Goal: Task Accomplishment & Management: Use online tool/utility

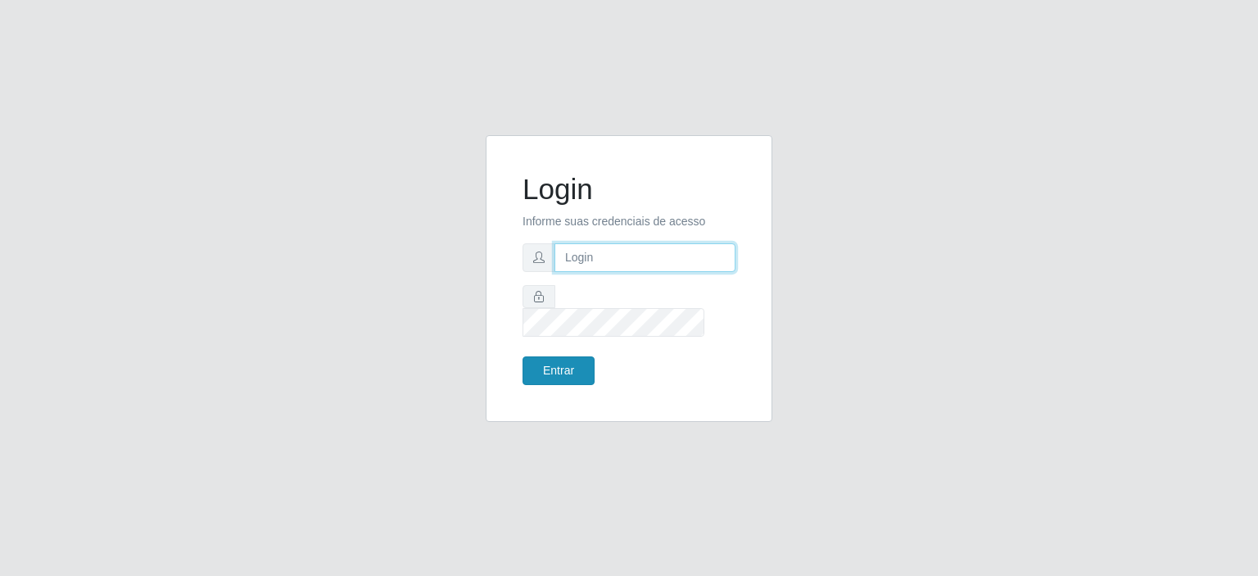
type input "[EMAIL_ADDRESS][DOMAIN_NAME]"
click at [548, 367] on button "Entrar" at bounding box center [559, 370] width 72 height 29
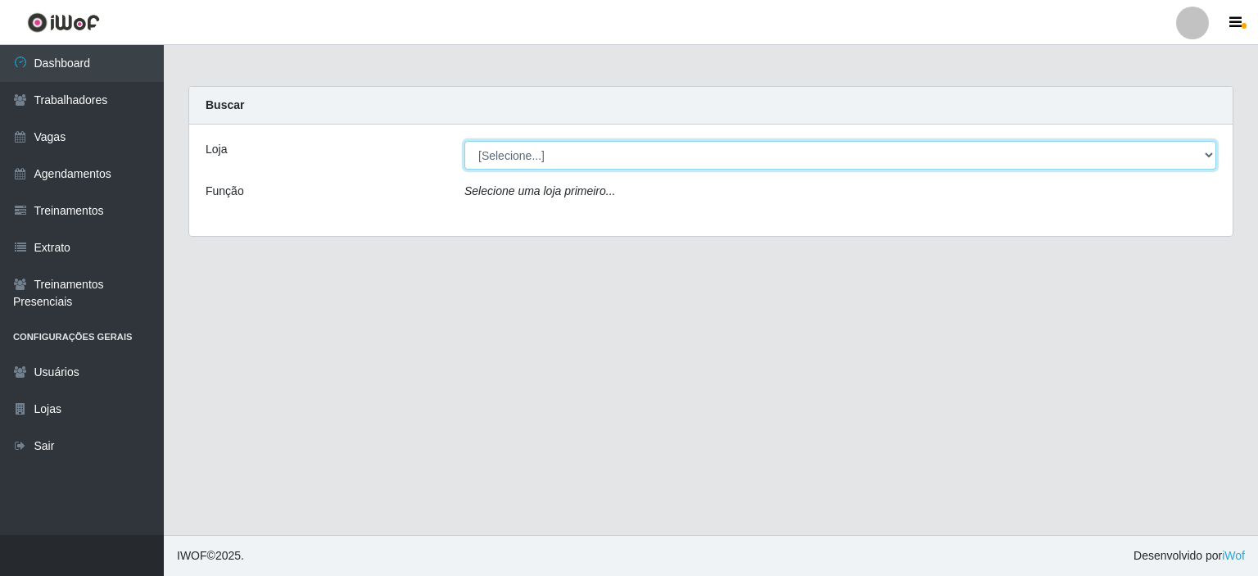
click at [544, 153] on select "[Selecione...] Preço Bom Supermercado" at bounding box center [840, 155] width 752 height 29
select select "387"
click at [464, 141] on select "[Selecione...] Preço Bom Supermercado" at bounding box center [840, 155] width 752 height 29
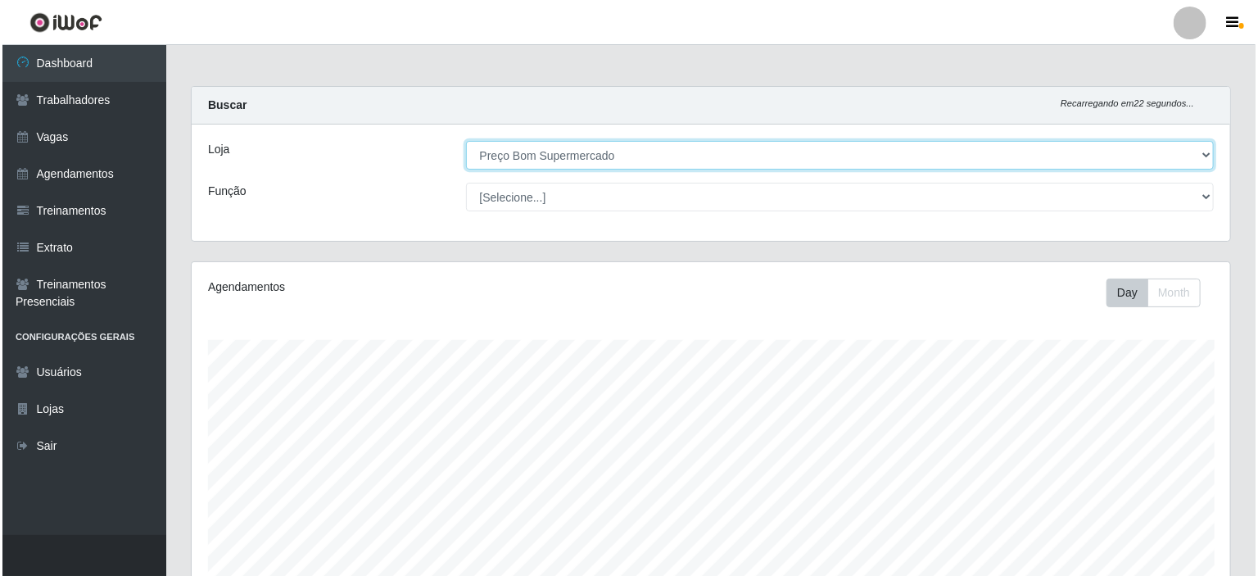
scroll to position [410, 0]
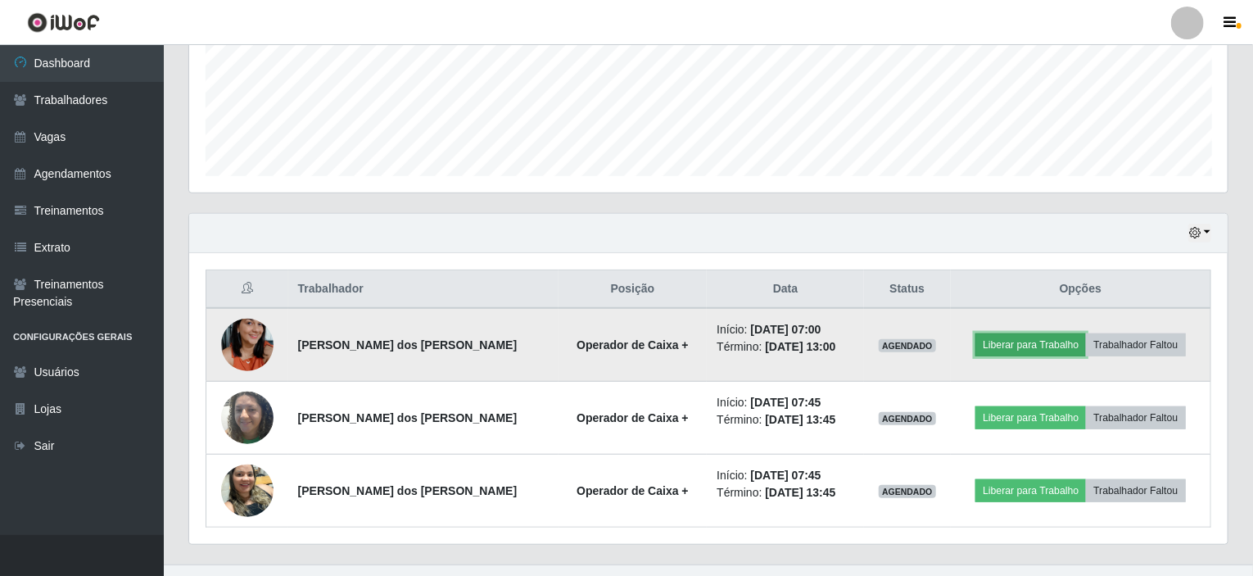
click at [1027, 349] on button "Liberar para Trabalho" at bounding box center [1031, 344] width 111 height 23
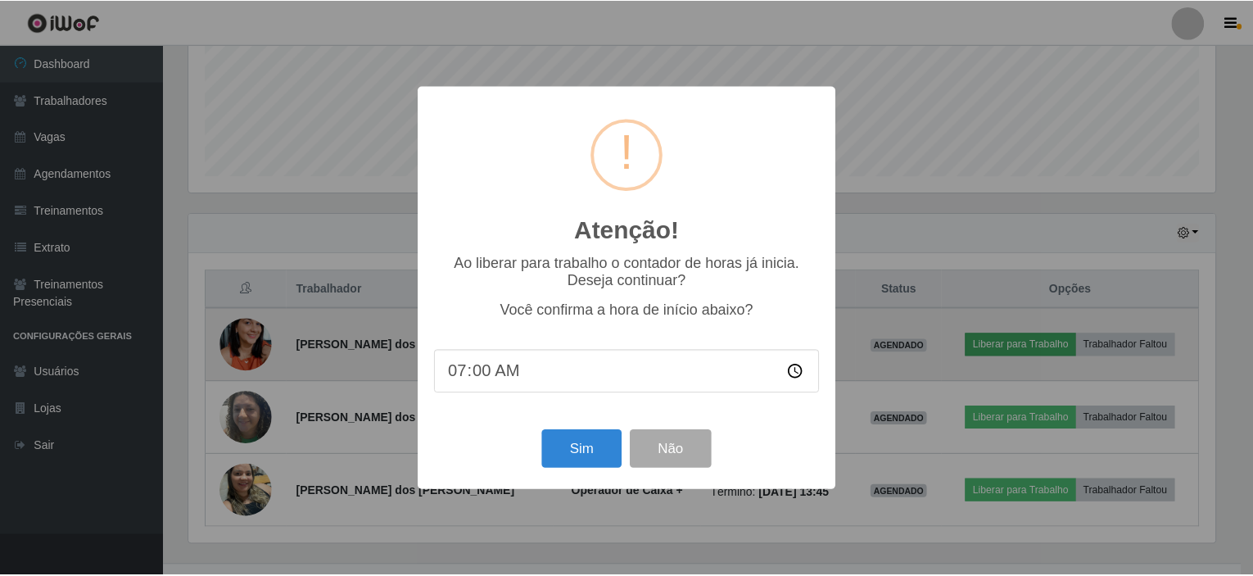
scroll to position [340, 1032]
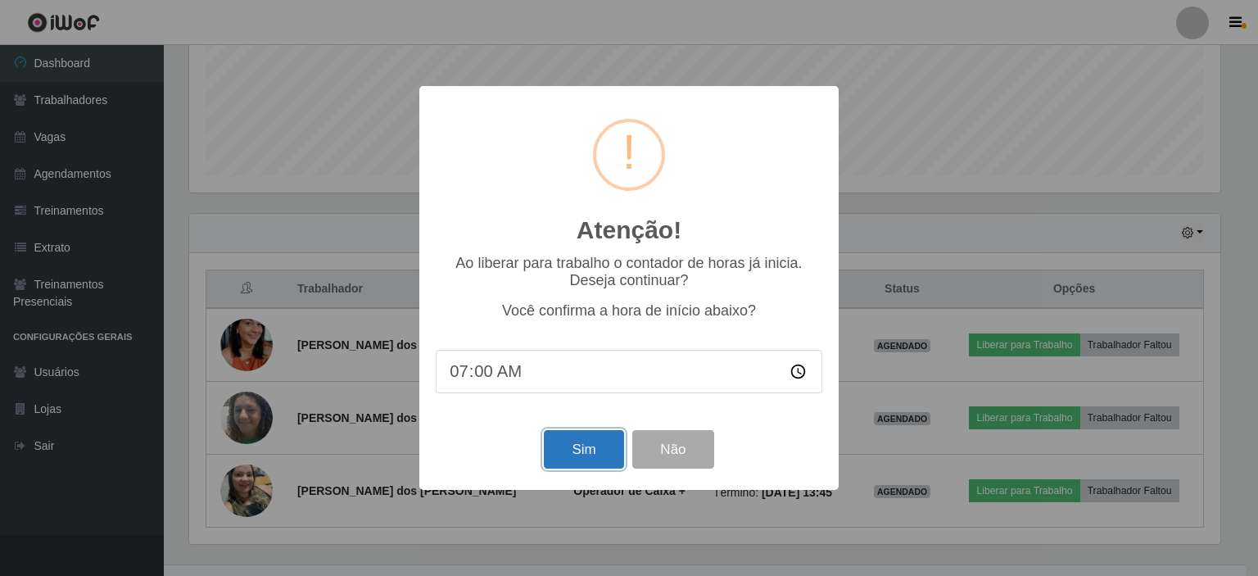
click at [573, 464] on button "Sim" at bounding box center [583, 449] width 79 height 39
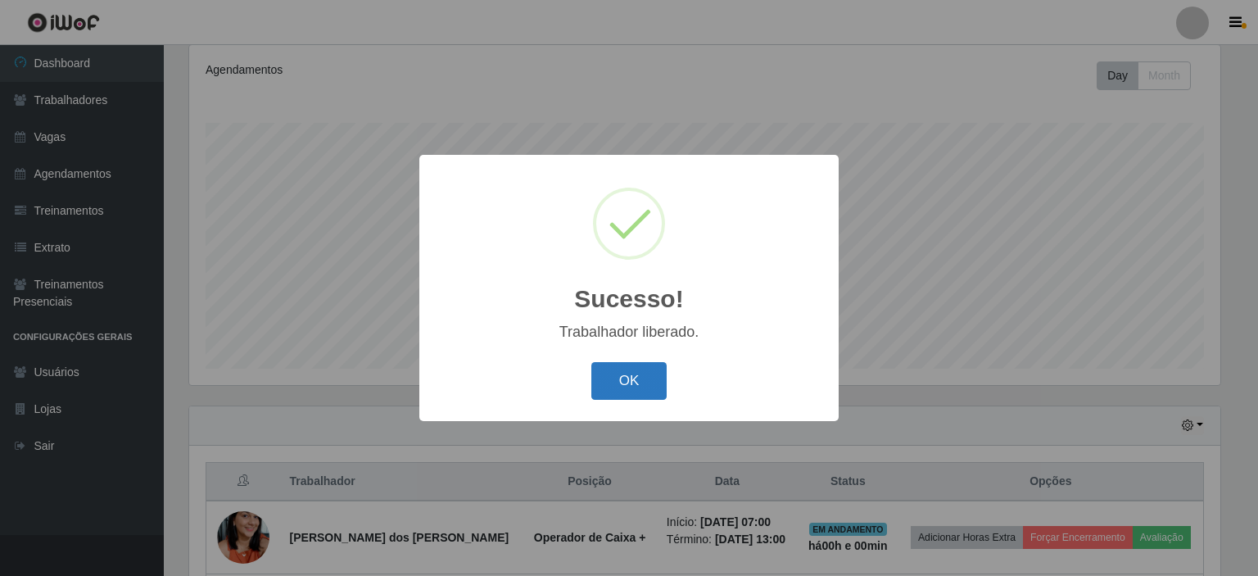
click at [616, 374] on button "OK" at bounding box center [629, 381] width 76 height 39
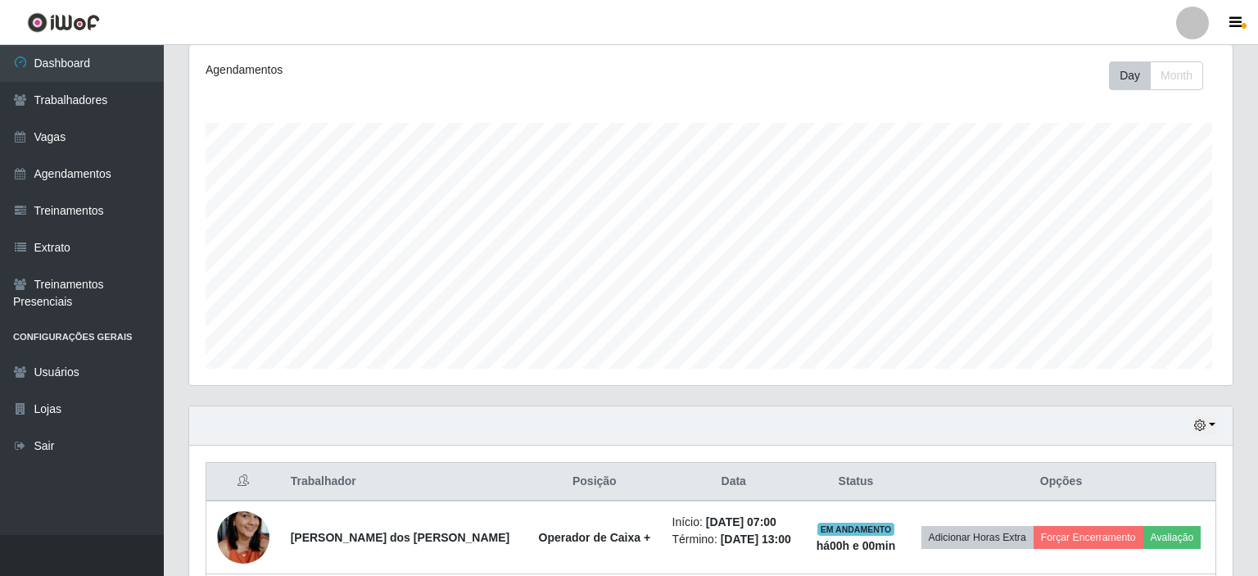
scroll to position [340, 1039]
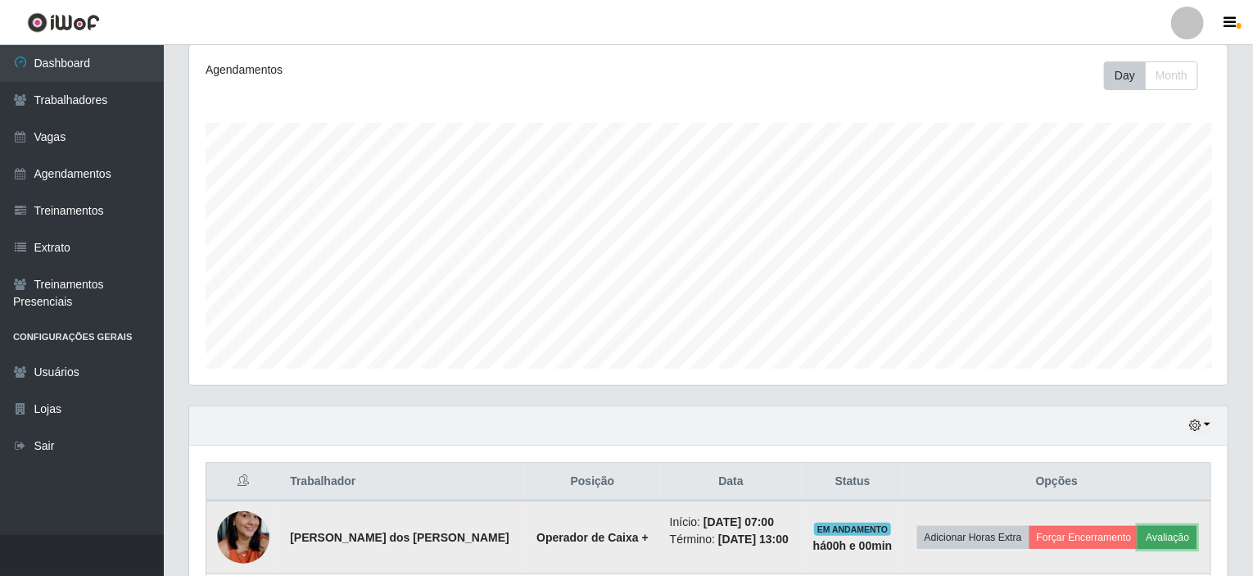
click at [1160, 543] on button "Avaliação" at bounding box center [1168, 537] width 58 height 23
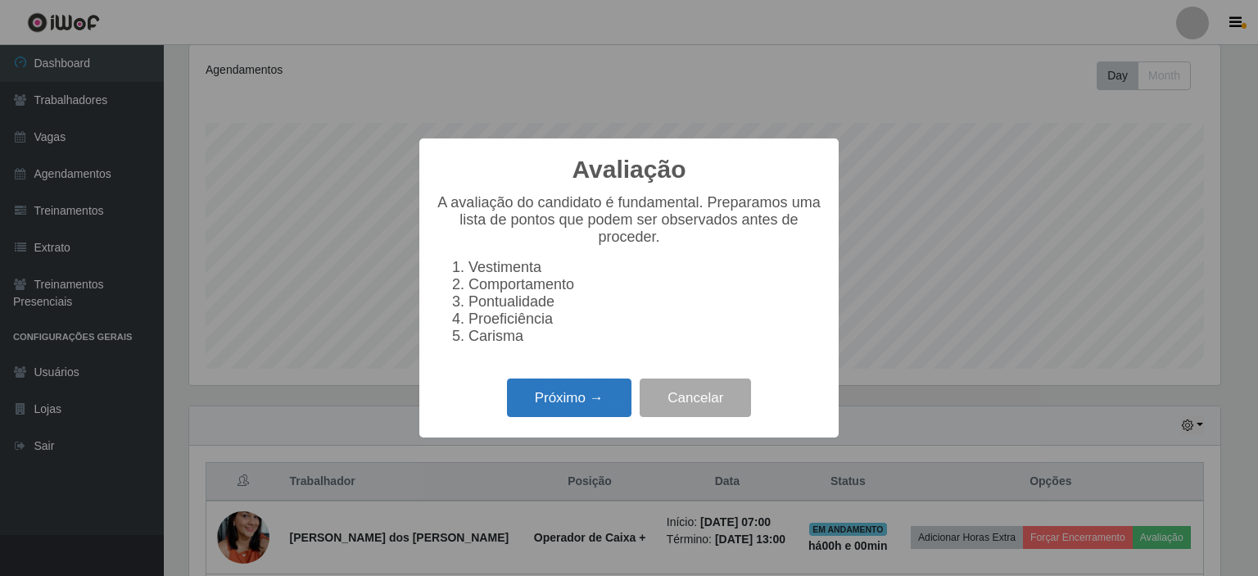
click at [526, 404] on button "Próximo →" at bounding box center [569, 397] width 125 height 39
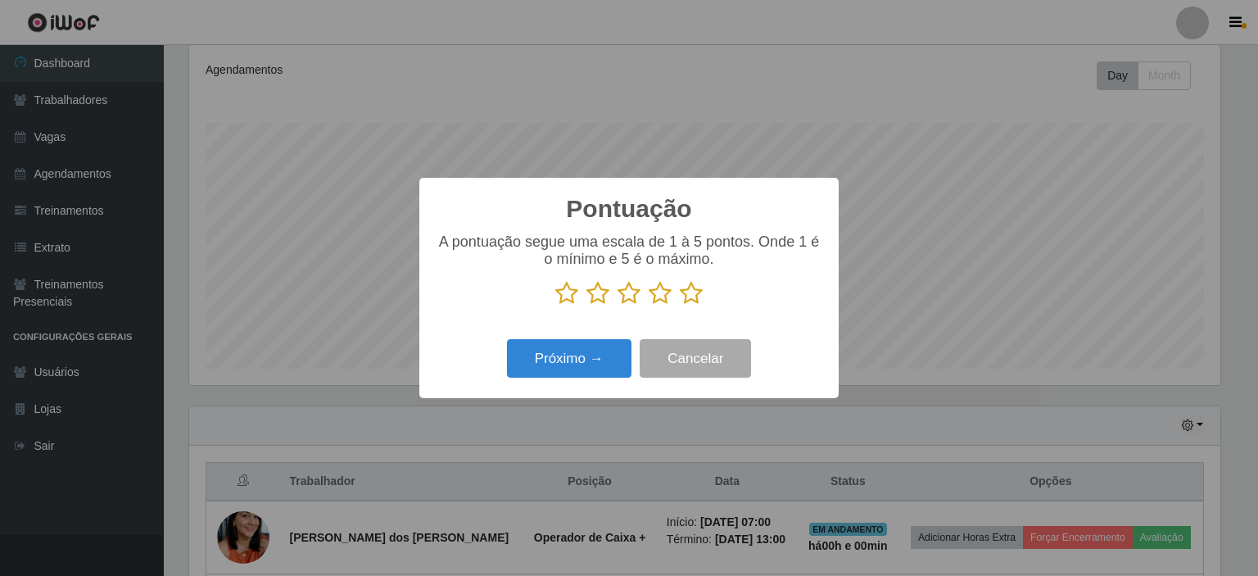
click at [684, 286] on icon at bounding box center [691, 293] width 23 height 25
click at [680, 306] on input "radio" at bounding box center [680, 306] width 0 height 0
click at [555, 371] on button "Próximo →" at bounding box center [569, 358] width 125 height 39
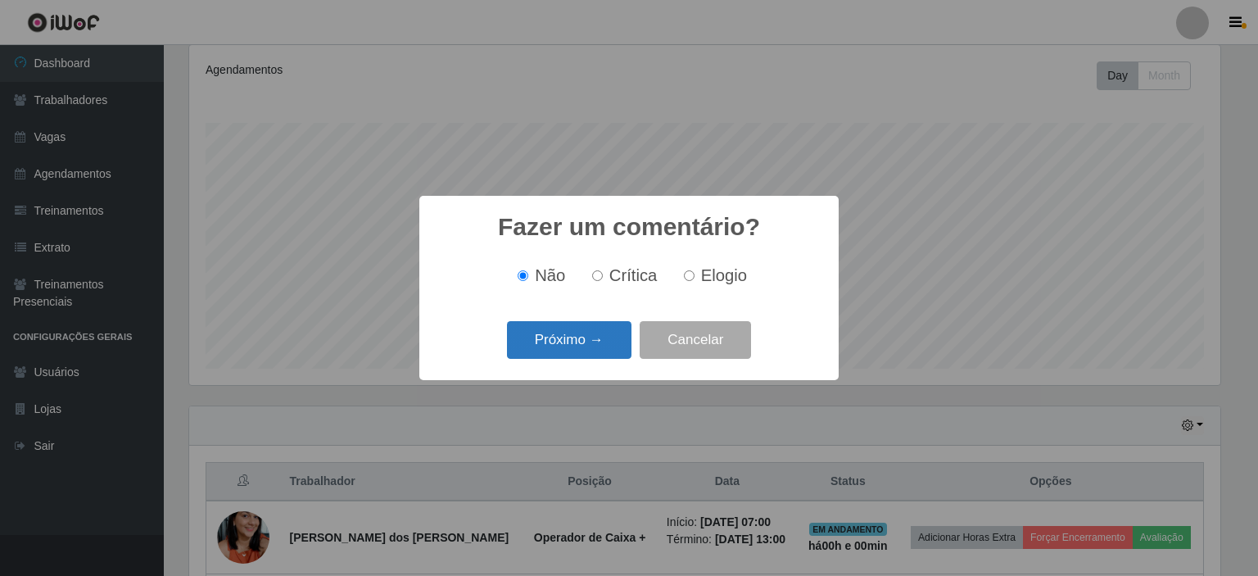
click at [557, 353] on button "Próximo →" at bounding box center [569, 340] width 125 height 39
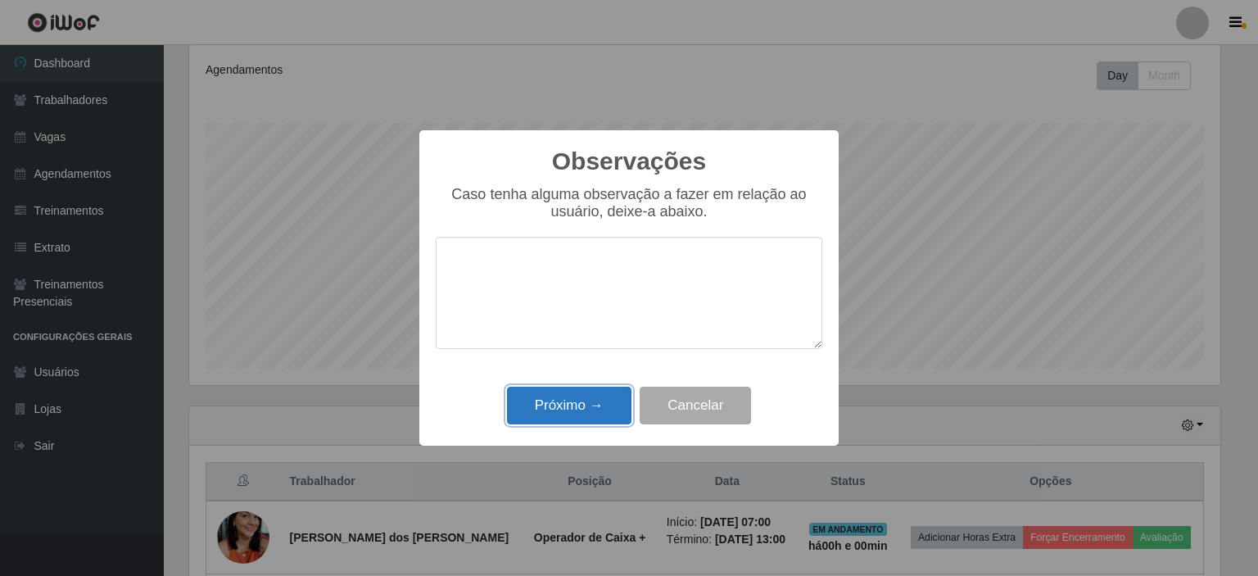
click at [564, 409] on button "Próximo →" at bounding box center [569, 406] width 125 height 39
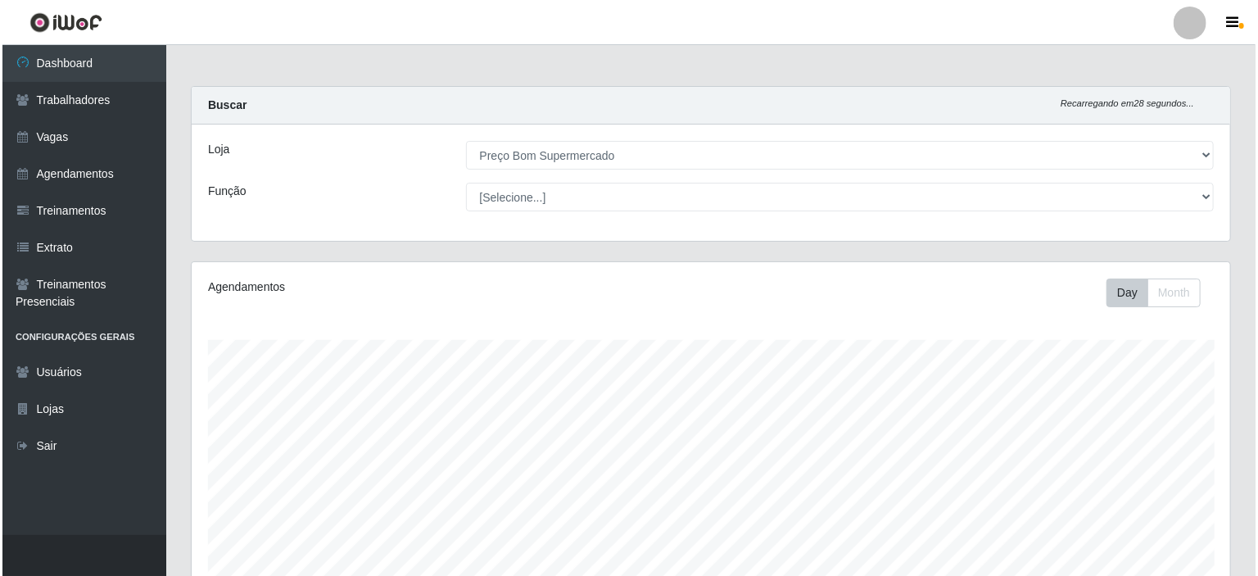
scroll to position [436, 0]
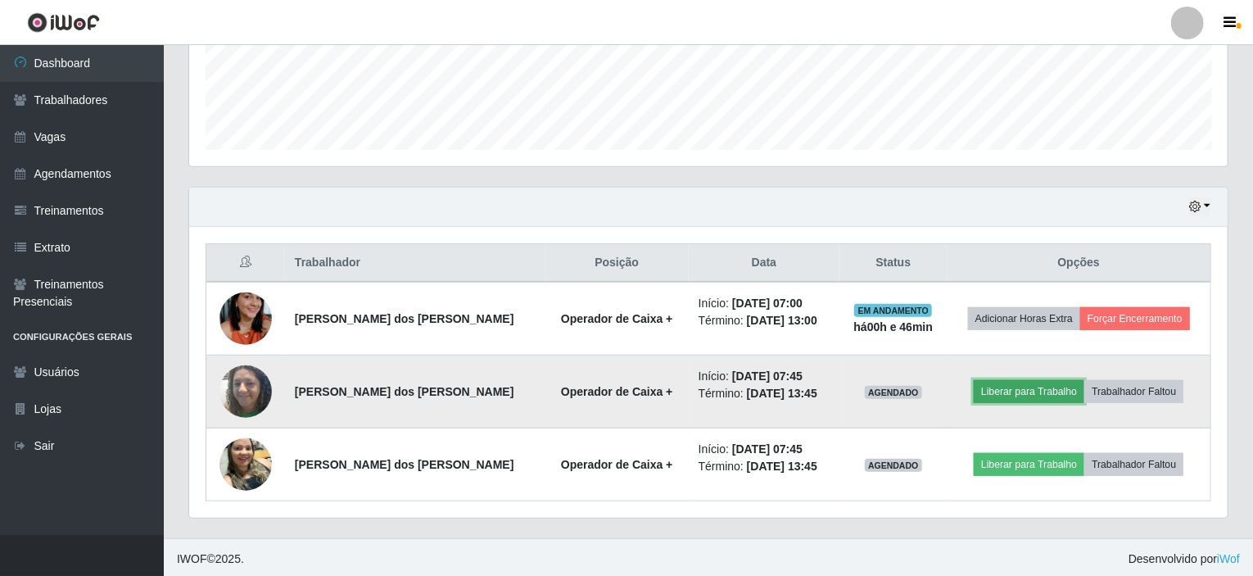
click at [1022, 386] on button "Liberar para Trabalho" at bounding box center [1029, 391] width 111 height 23
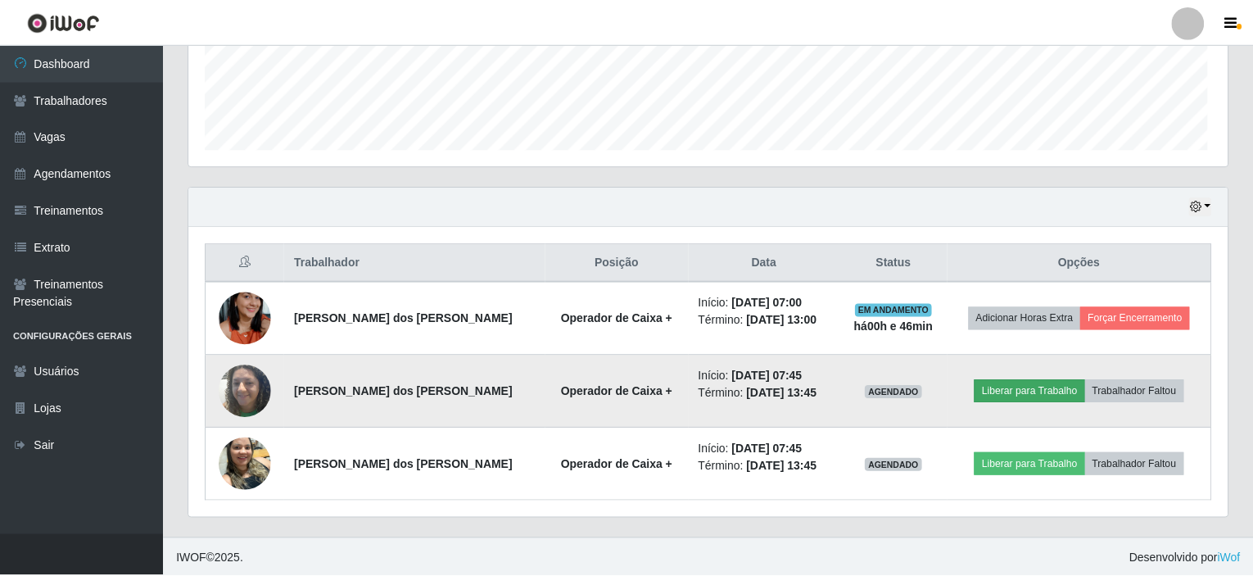
scroll to position [340, 1032]
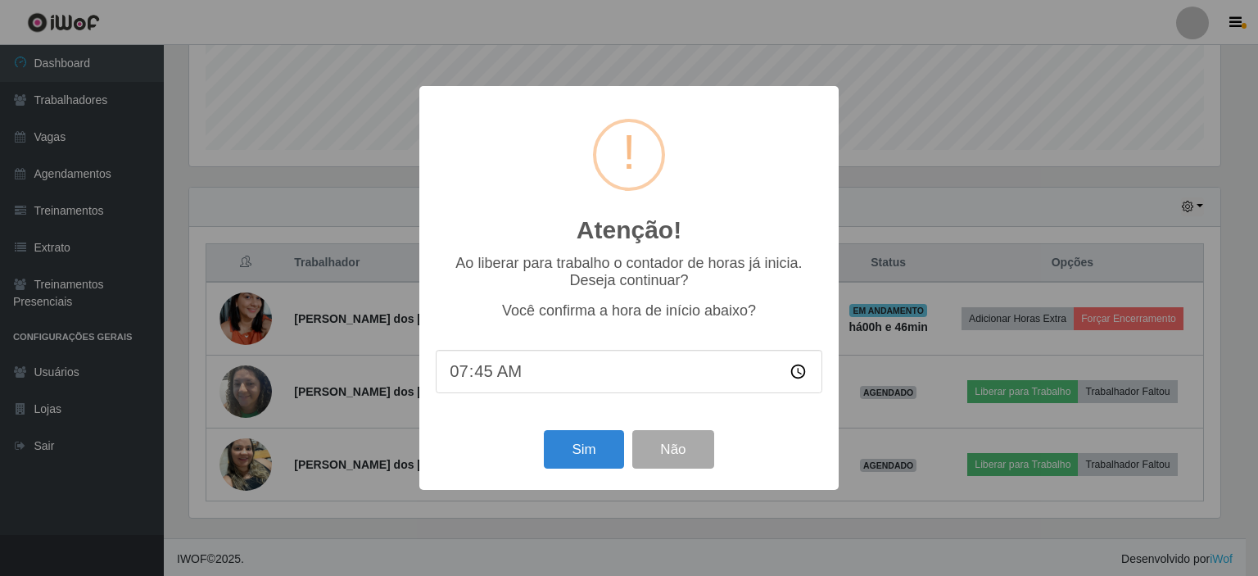
click at [489, 373] on input "07:45" at bounding box center [629, 371] width 387 height 43
type input "07:47"
click at [578, 451] on button "Sim" at bounding box center [583, 449] width 79 height 39
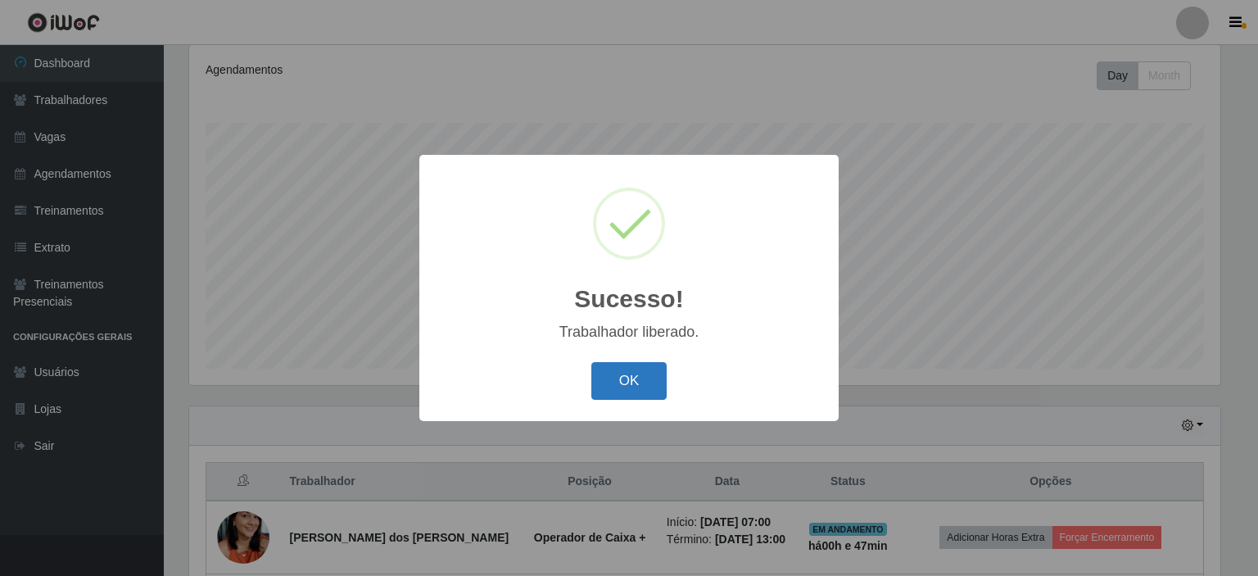
click at [616, 383] on button "OK" at bounding box center [629, 381] width 76 height 39
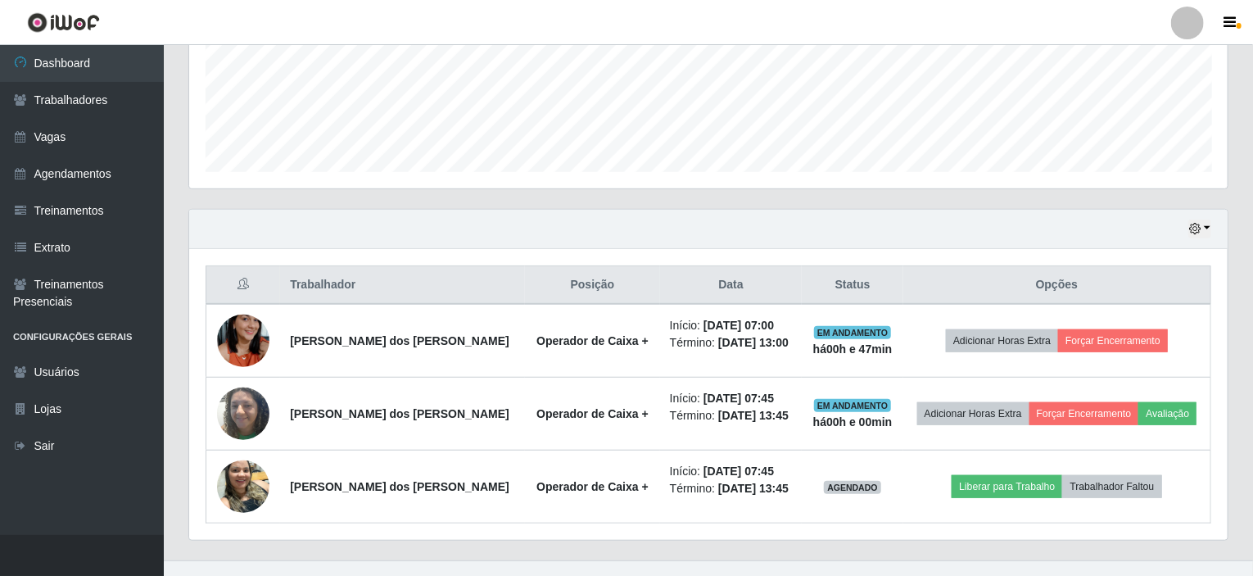
scroll to position [436, 0]
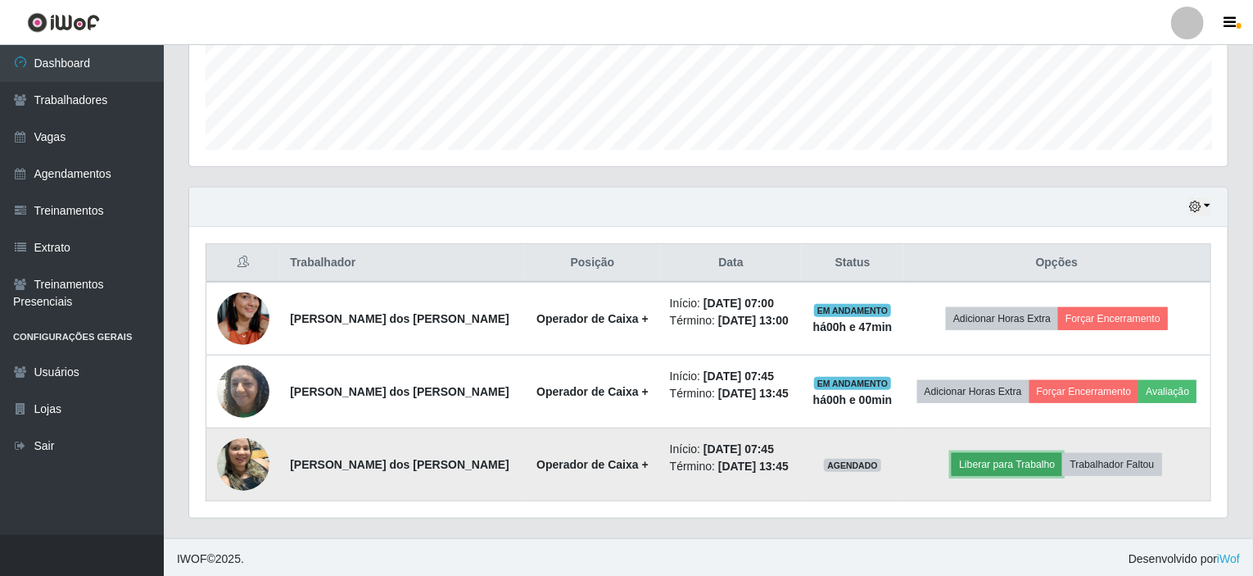
click at [989, 457] on button "Liberar para Trabalho" at bounding box center [1007, 464] width 111 height 23
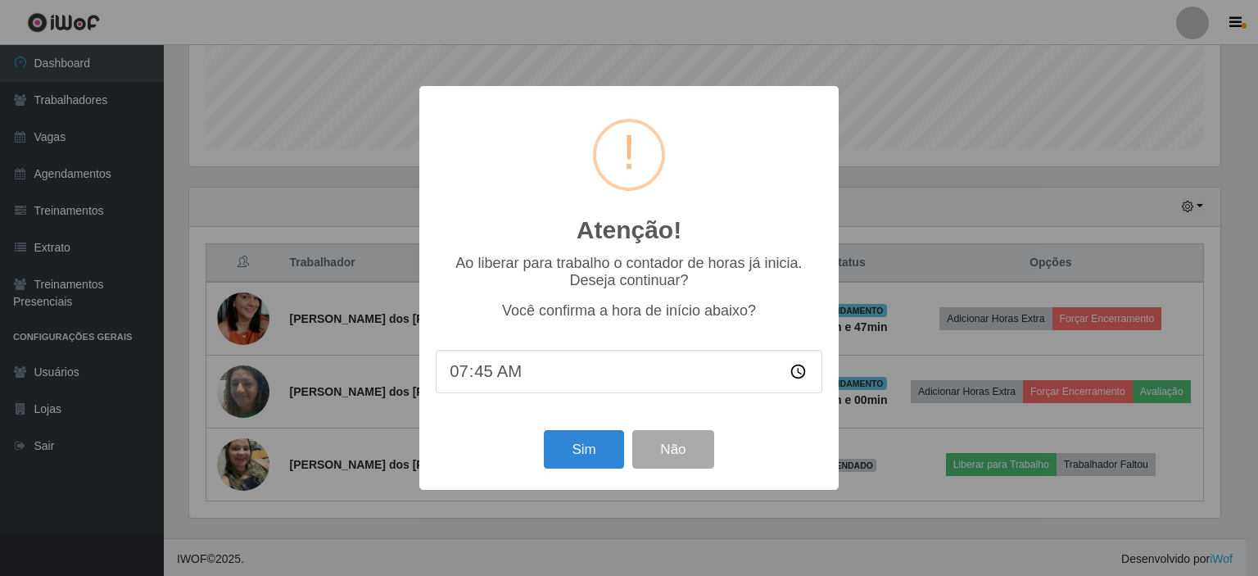
click at [475, 379] on input "07:45" at bounding box center [629, 371] width 387 height 43
type input "07:47"
click at [573, 439] on button "Sim" at bounding box center [583, 449] width 79 height 39
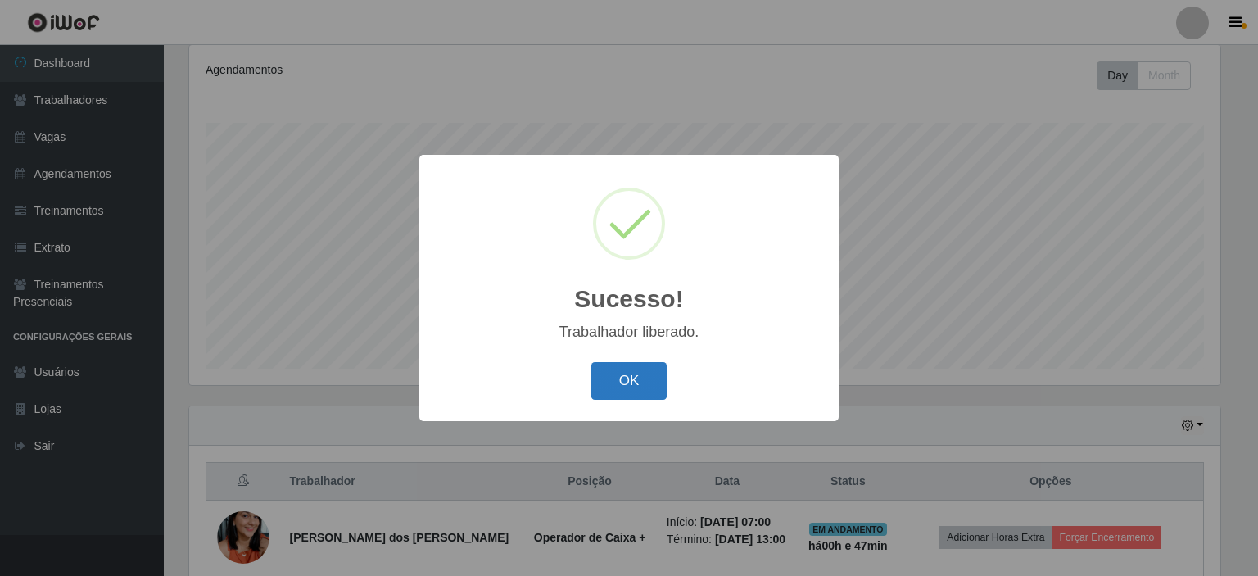
click at [620, 388] on button "OK" at bounding box center [629, 381] width 76 height 39
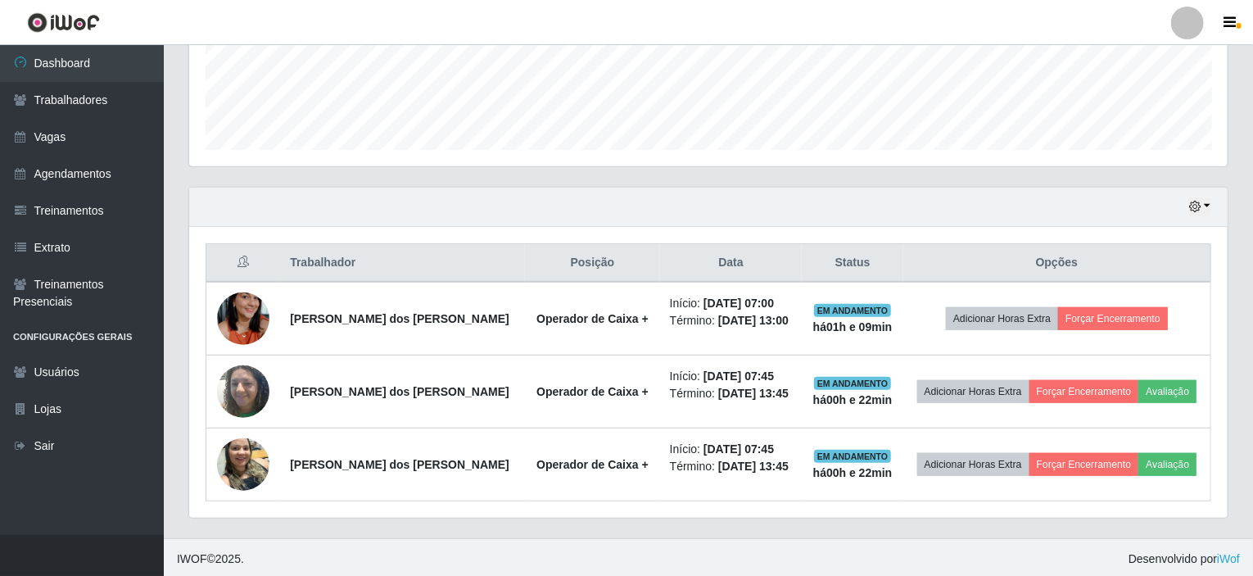
scroll to position [340, 1039]
click at [525, 273] on th "Posição" at bounding box center [592, 263] width 135 height 39
